Goal: Check status: Check status

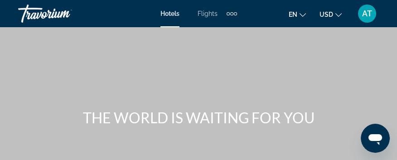
click at [363, 13] on span "AT" at bounding box center [367, 13] width 10 height 9
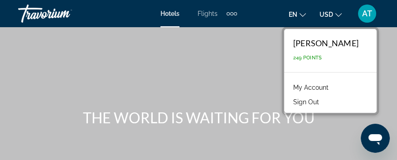
click at [316, 85] on link "My Account" at bounding box center [311, 88] width 44 height 12
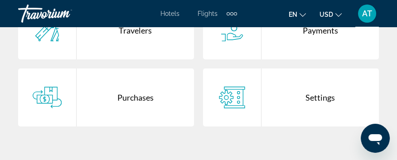
scroll to position [332, 0]
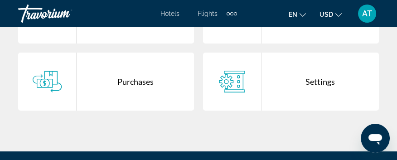
click at [111, 89] on div "Purchases" at bounding box center [135, 82] width 117 height 58
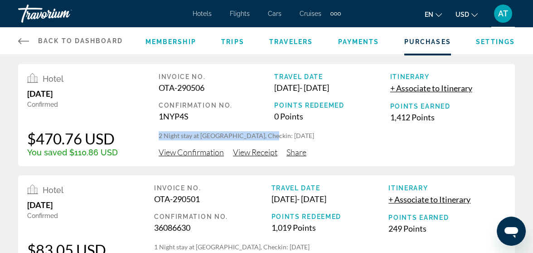
drag, startPoint x: 154, startPoint y: 134, endPoint x: 259, endPoint y: 137, distance: 105.3
click at [259, 137] on div "Hotel [DATE] Confirmed $470.76 USD You saved $110.86 USD Invoice No. OTA-290506…" at bounding box center [266, 115] width 497 height 102
copy p "2 Night stay at Hotel Actual, Checkin:"
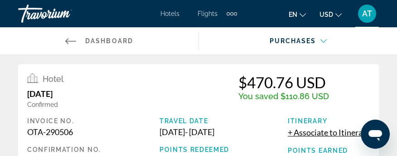
click at [291, 105] on div "$470.76 USD You saved $110.86 USD" at bounding box center [284, 90] width 91 height 35
click at [368, 61] on div "Main content" at bounding box center [298, 48] width 184 height 25
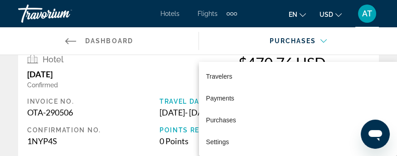
scroll to position [30, 0]
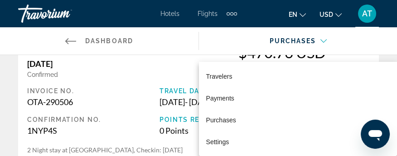
click at [131, 142] on div at bounding box center [198, 78] width 397 height 156
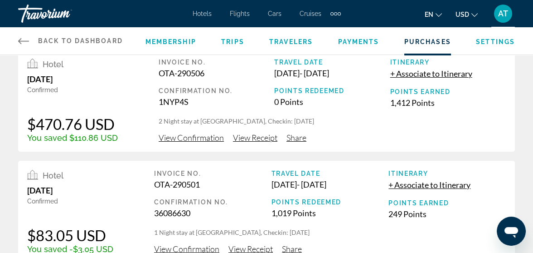
scroll to position [0, 0]
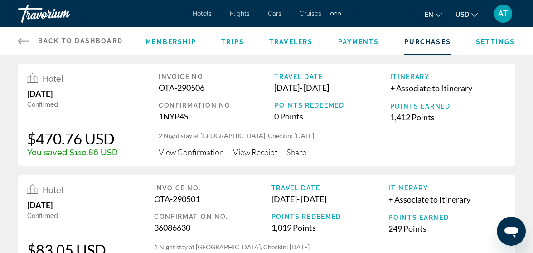
click at [201, 154] on span "View Confirmation" at bounding box center [191, 152] width 65 height 10
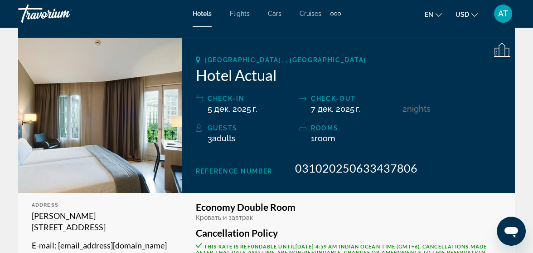
scroll to position [159, 0]
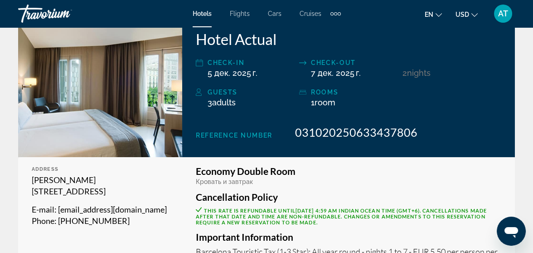
click at [401, 13] on span "AT" at bounding box center [503, 13] width 10 height 9
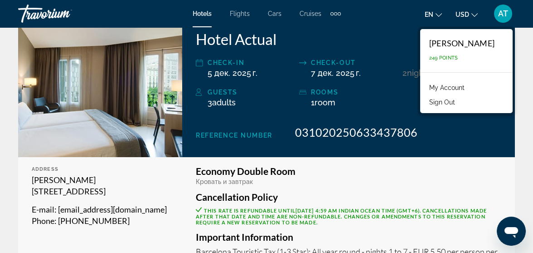
click at [401, 87] on link "My Account" at bounding box center [447, 88] width 44 height 12
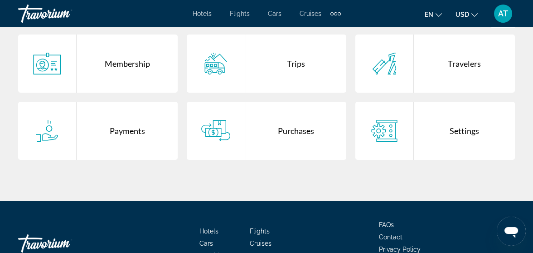
scroll to position [198, 0]
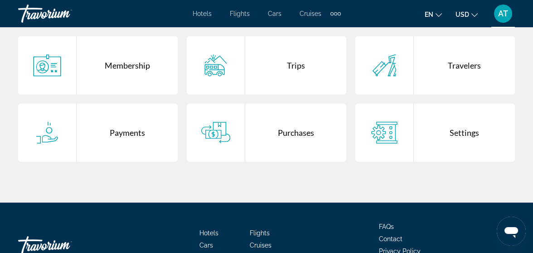
click at [401, 75] on div "Travelers" at bounding box center [464, 65] width 101 height 58
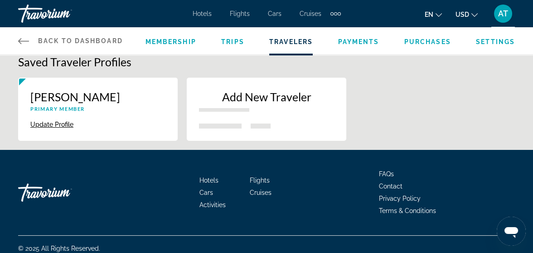
scroll to position [17, 0]
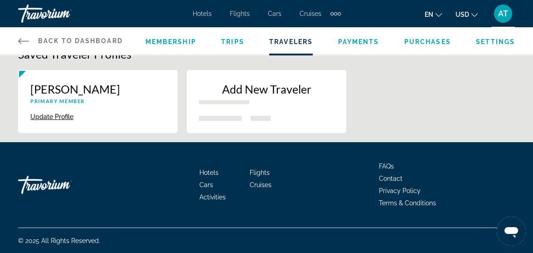
click at [401, 42] on span "Purchases" at bounding box center [428, 41] width 47 height 7
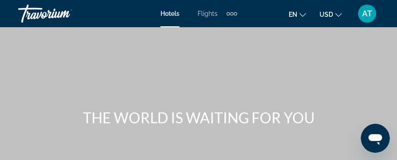
click at [370, 11] on span "AT" at bounding box center [367, 13] width 10 height 9
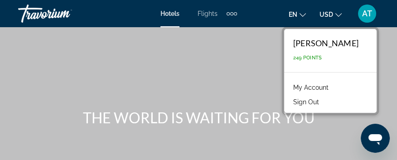
click at [321, 86] on link "My Account" at bounding box center [311, 88] width 44 height 12
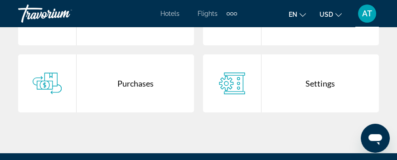
scroll to position [272, 0]
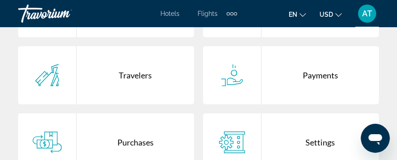
click at [127, 87] on div "Travelers" at bounding box center [135, 75] width 117 height 58
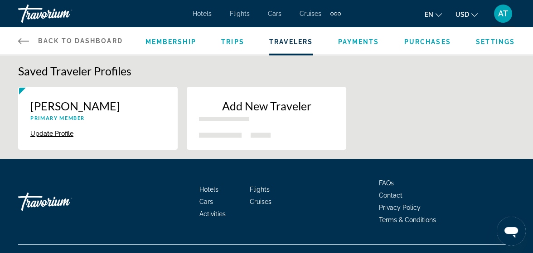
click at [257, 122] on div "Add New Traveler" at bounding box center [266, 113] width 135 height 29
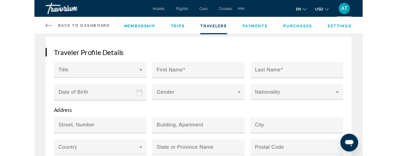
scroll to position [97, 0]
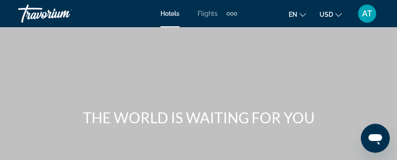
click at [366, 15] on span "AT" at bounding box center [367, 13] width 10 height 9
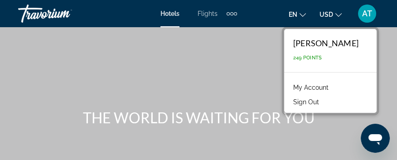
click at [307, 88] on link "My Account" at bounding box center [311, 88] width 44 height 12
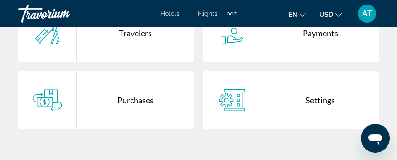
scroll to position [332, 0]
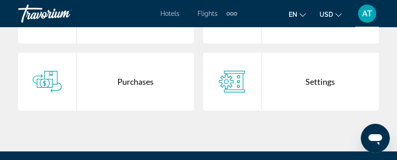
click at [100, 87] on div "Purchases" at bounding box center [135, 82] width 117 height 58
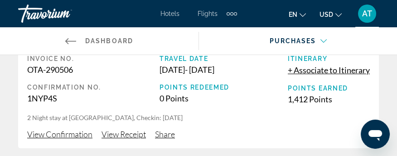
scroll to position [60, 0]
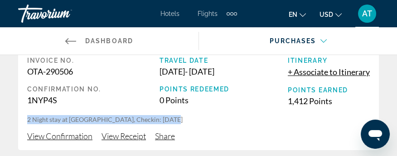
copy p "2 Night stay at Hotel Actual, Checkin: 2025-12-05"
drag, startPoint x: 24, startPoint y: 117, endPoint x: 184, endPoint y: 119, distance: 160.1
click at [184, 119] on div "Hotel October 3, 2025 Confirmed $470.76 USD You saved $110.86 USD Invoice No. O…" at bounding box center [198, 77] width 361 height 146
drag, startPoint x: 149, startPoint y: 75, endPoint x: 257, endPoint y: 73, distance: 107.5
click at [257, 73] on div "Invoice No. OTA-290506 Confirmation No. 1NYP4S Travel Date Dec 5, 2025 - Dec 7,…" at bounding box center [198, 86] width 343 height 58
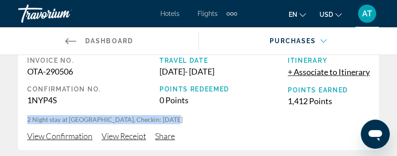
copy div "Dec 5, 2025 - Dec 7, 2025"
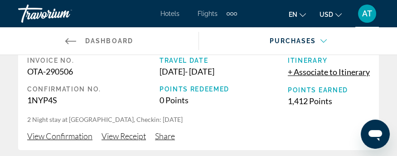
click at [316, 116] on p "2 Night stay at Hotel Actual, Checkin: 2025-12-05" at bounding box center [198, 119] width 343 height 9
